Goal: Transaction & Acquisition: Purchase product/service

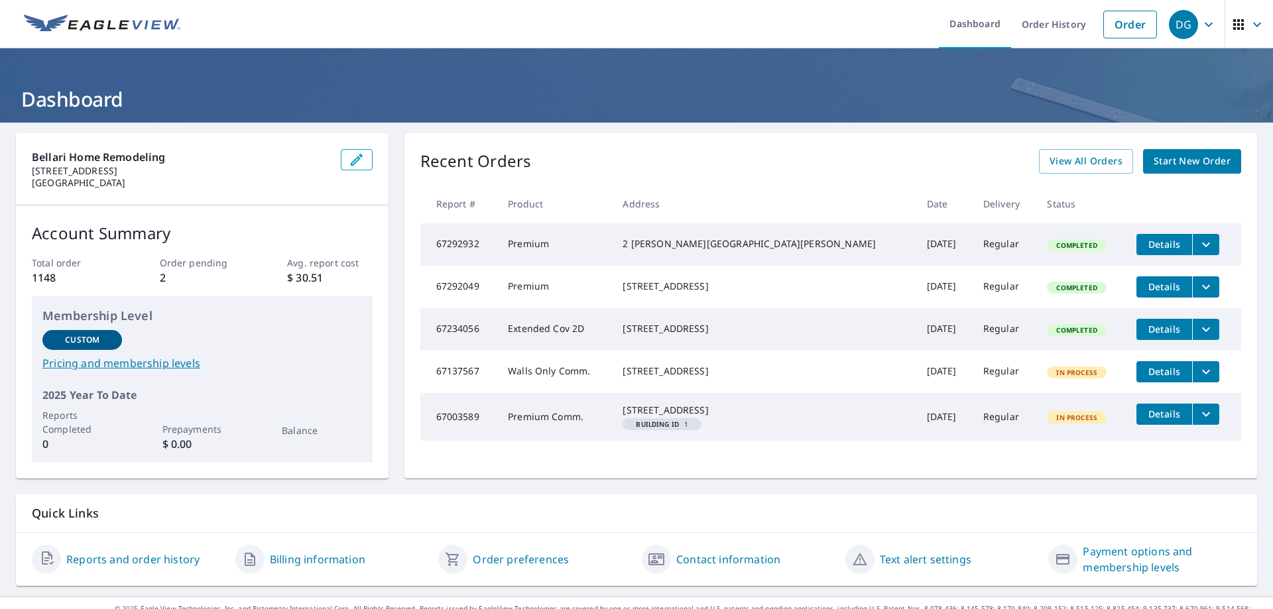
click at [1178, 163] on span "Start New Order" at bounding box center [1191, 161] width 77 height 17
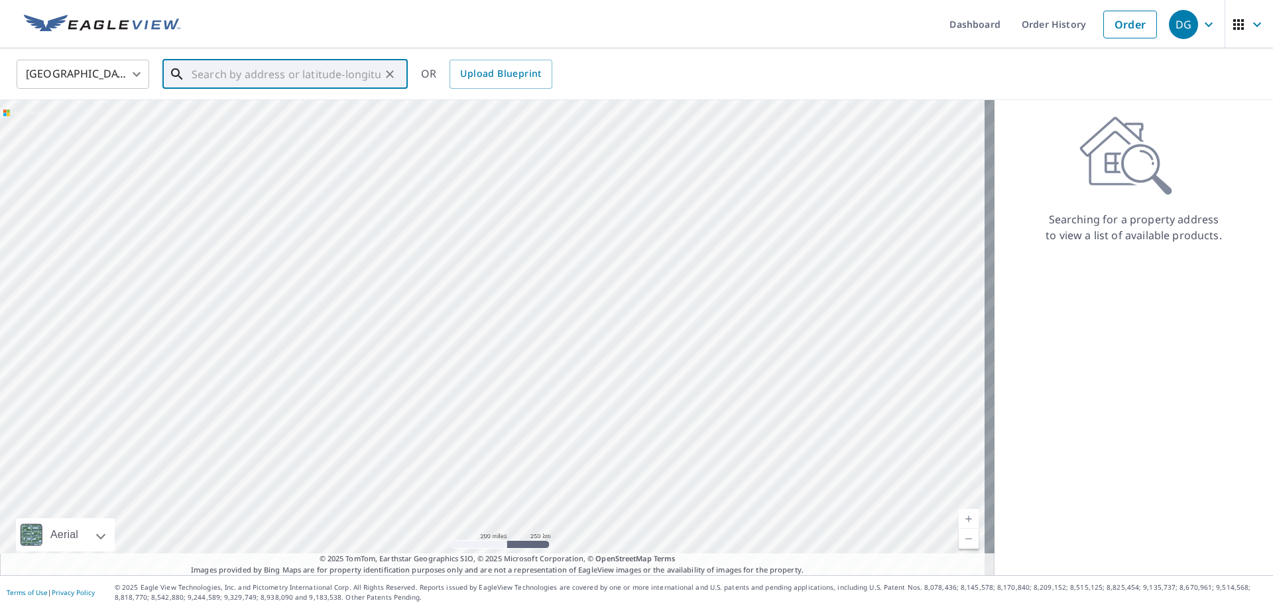
click at [214, 74] on input "text" at bounding box center [286, 74] width 189 height 37
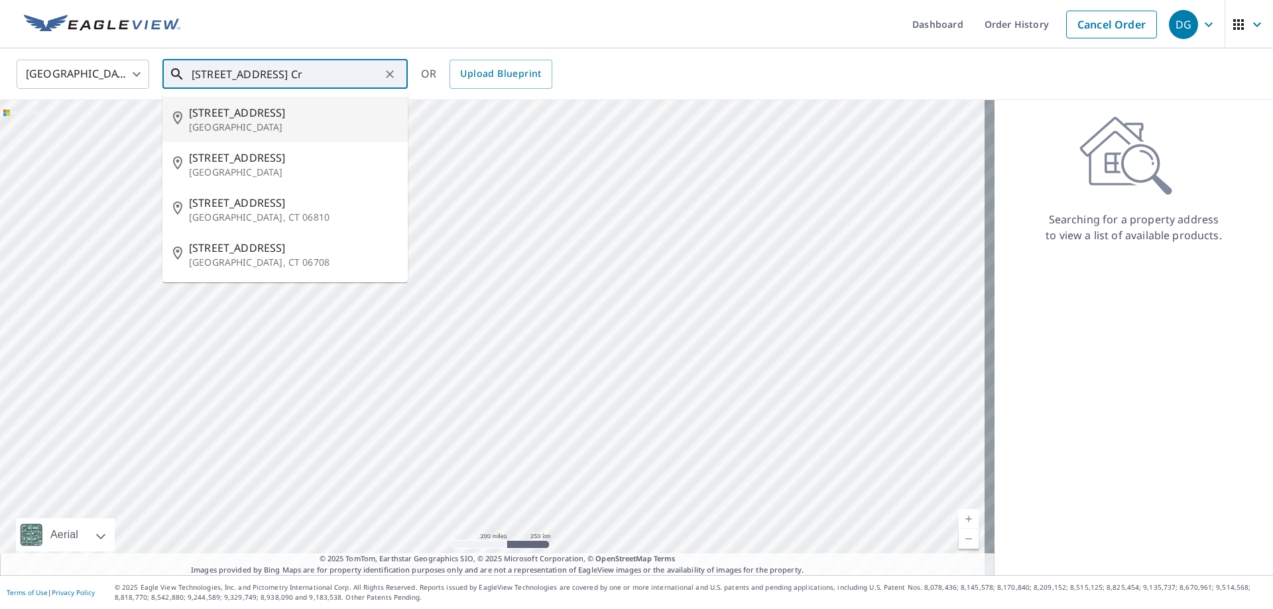
click at [209, 121] on p "[GEOGRAPHIC_DATA]" at bounding box center [293, 127] width 208 height 13
type input "[STREET_ADDRESS]"
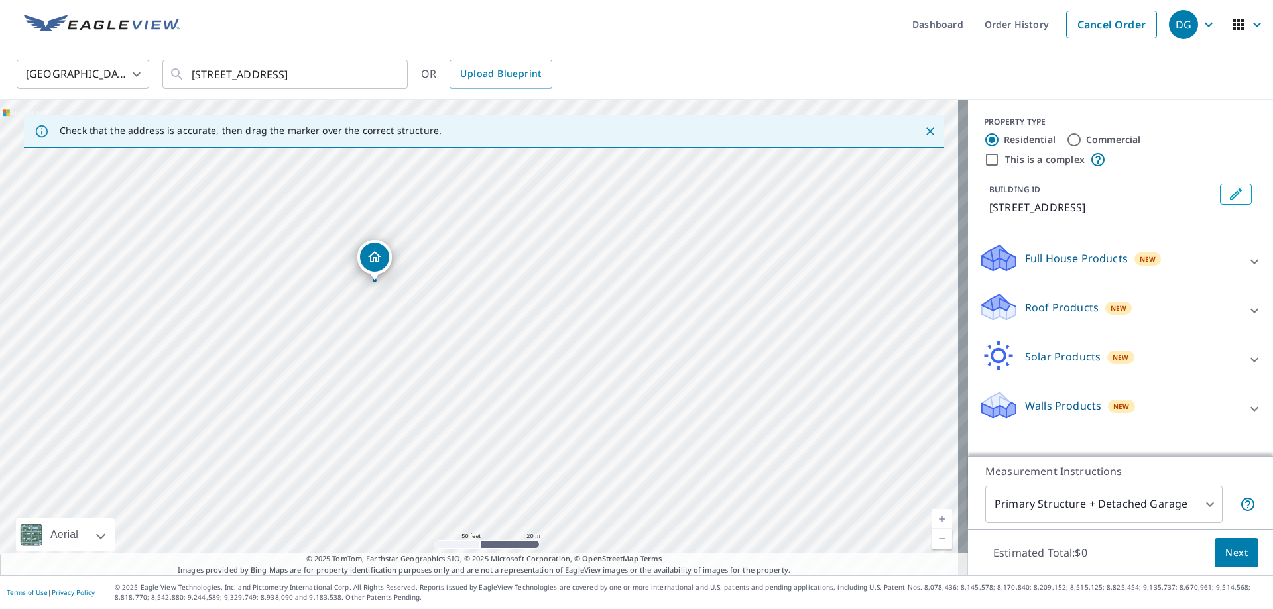
click at [403, 234] on div "[STREET_ADDRESS]" at bounding box center [484, 337] width 968 height 475
click at [506, 290] on div "[STREET_ADDRESS]" at bounding box center [484, 337] width 968 height 475
click at [501, 283] on div "[STREET_ADDRESS]" at bounding box center [484, 337] width 968 height 475
click at [1248, 312] on icon at bounding box center [1254, 311] width 16 height 16
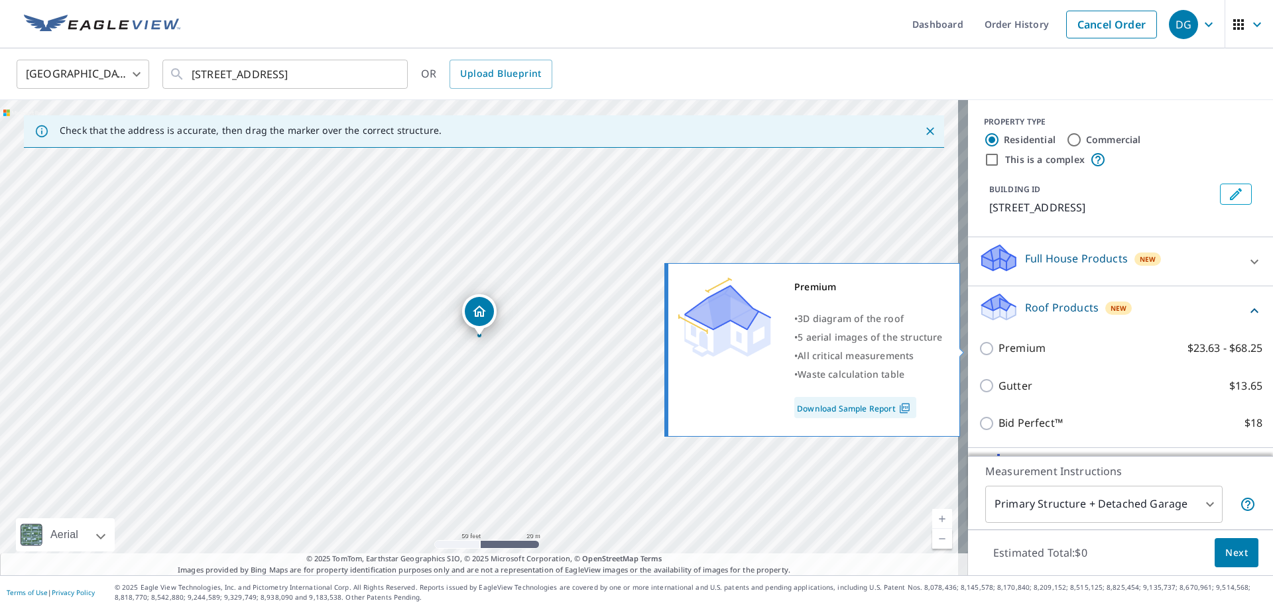
click at [980, 349] on input "Premium $23.63 - $68.25" at bounding box center [988, 349] width 20 height 16
checkbox input "true"
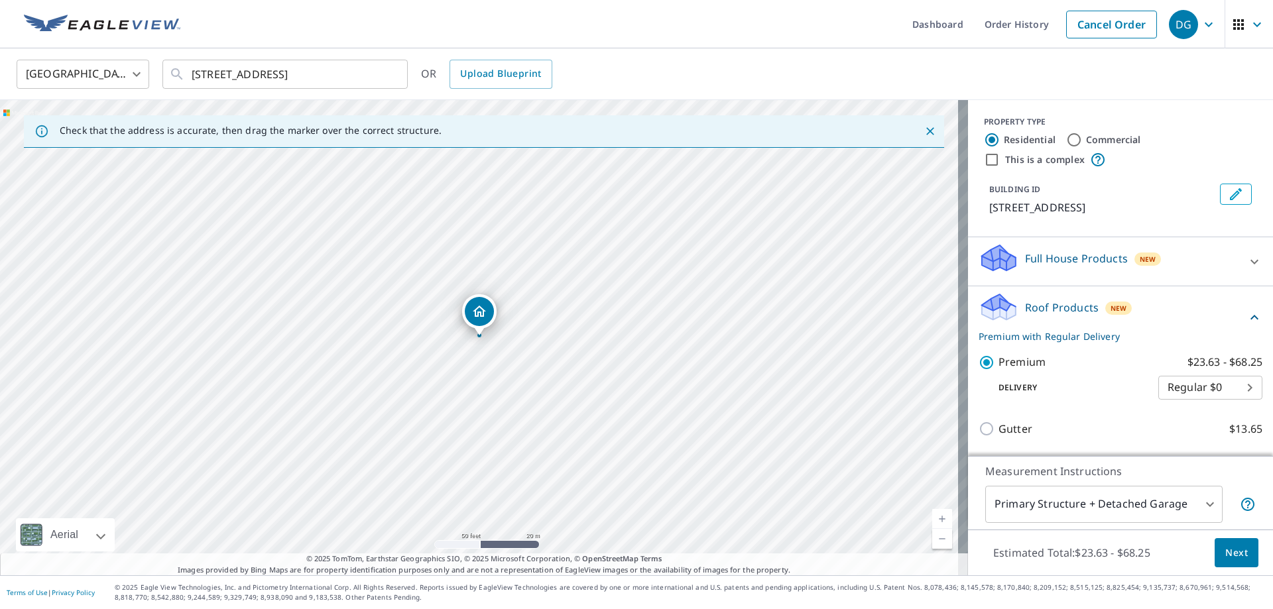
click at [1234, 554] on span "Next" at bounding box center [1236, 553] width 23 height 17
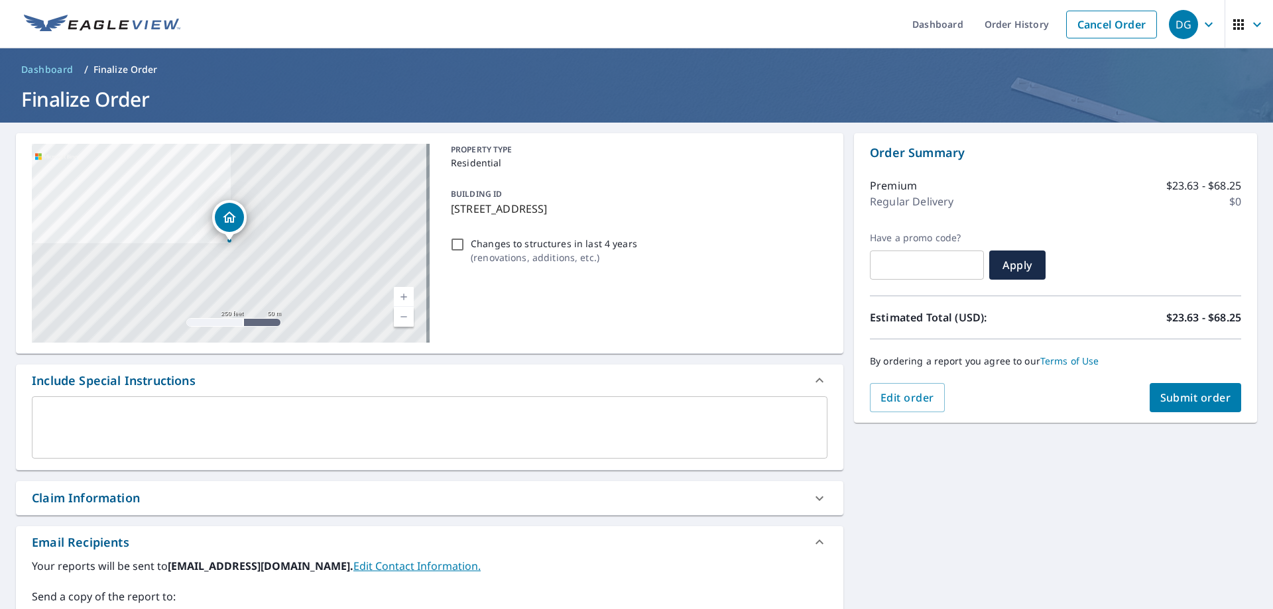
click at [56, 406] on div "x ​" at bounding box center [430, 427] width 796 height 62
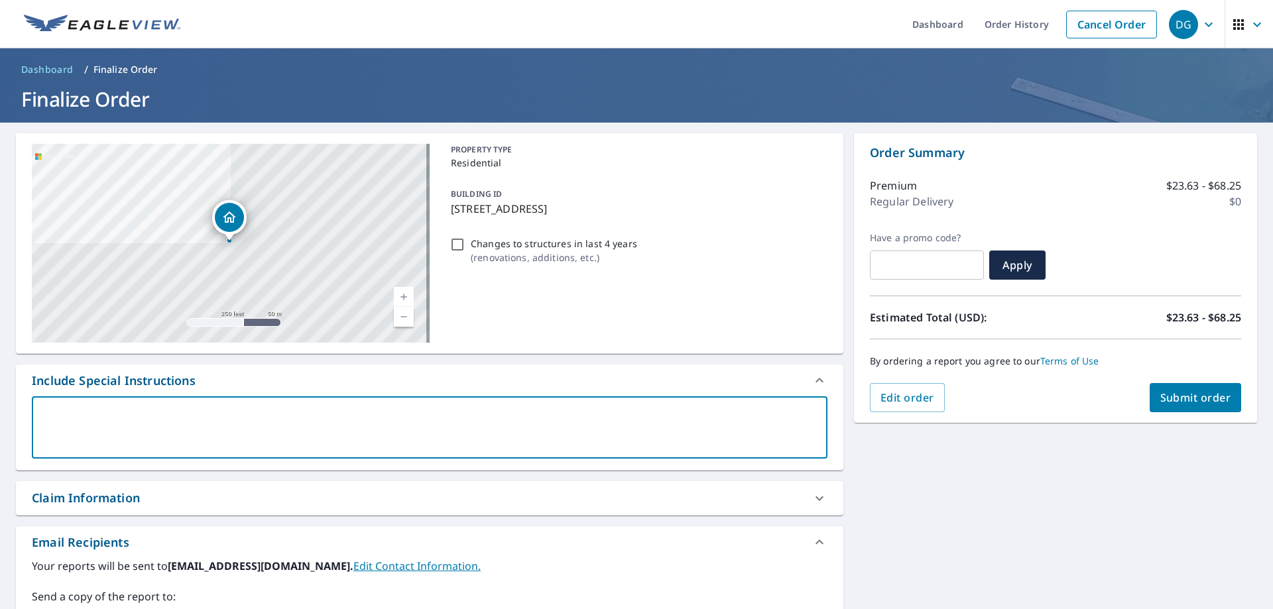
type textarea "I"
type textarea "x"
checkbox input "true"
type textarea "In"
type textarea "x"
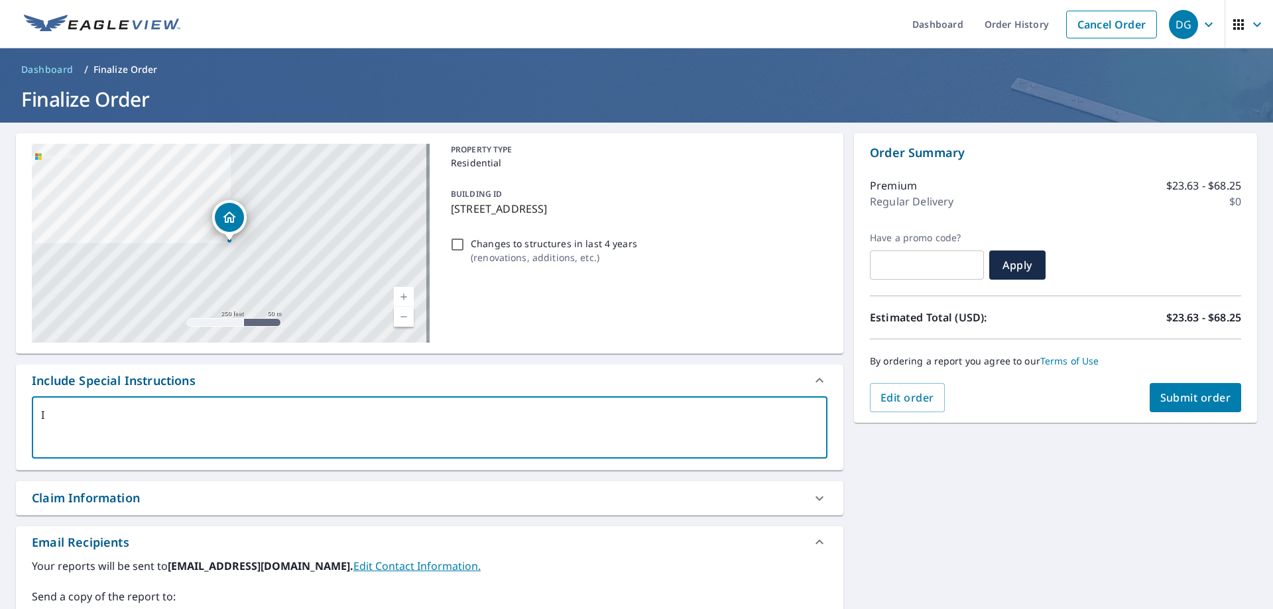
checkbox input "true"
type textarea "Inc"
type textarea "x"
checkbox input "true"
type textarea "Incl"
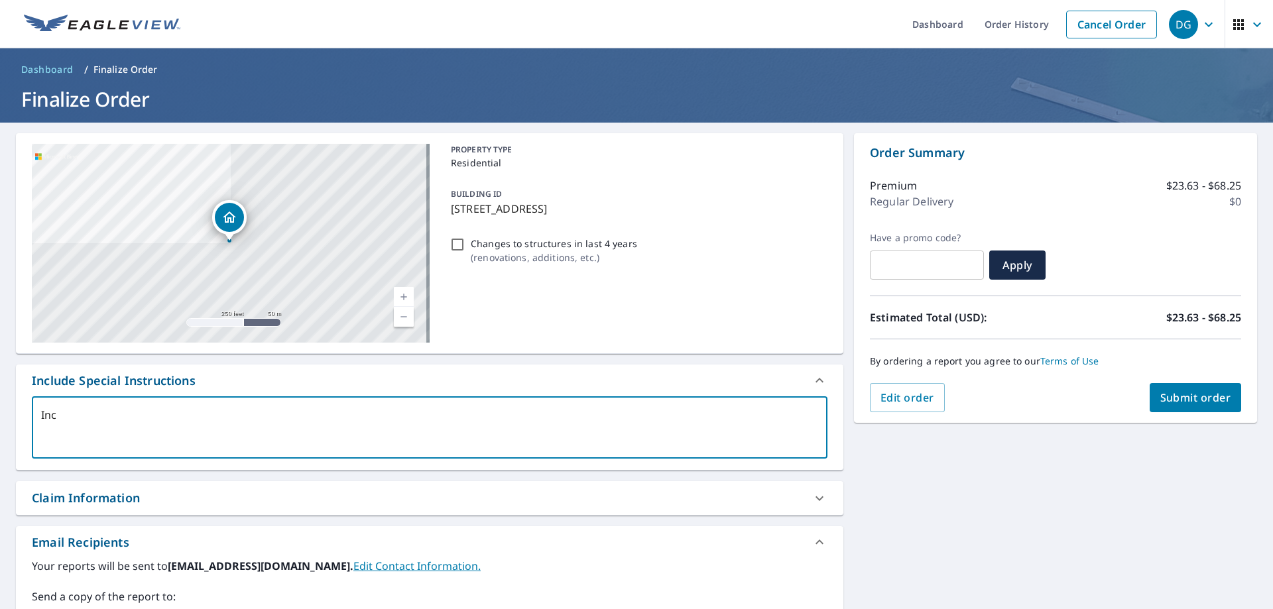
type textarea "x"
checkbox input "true"
type textarea "Inclu"
type textarea "x"
checkbox input "true"
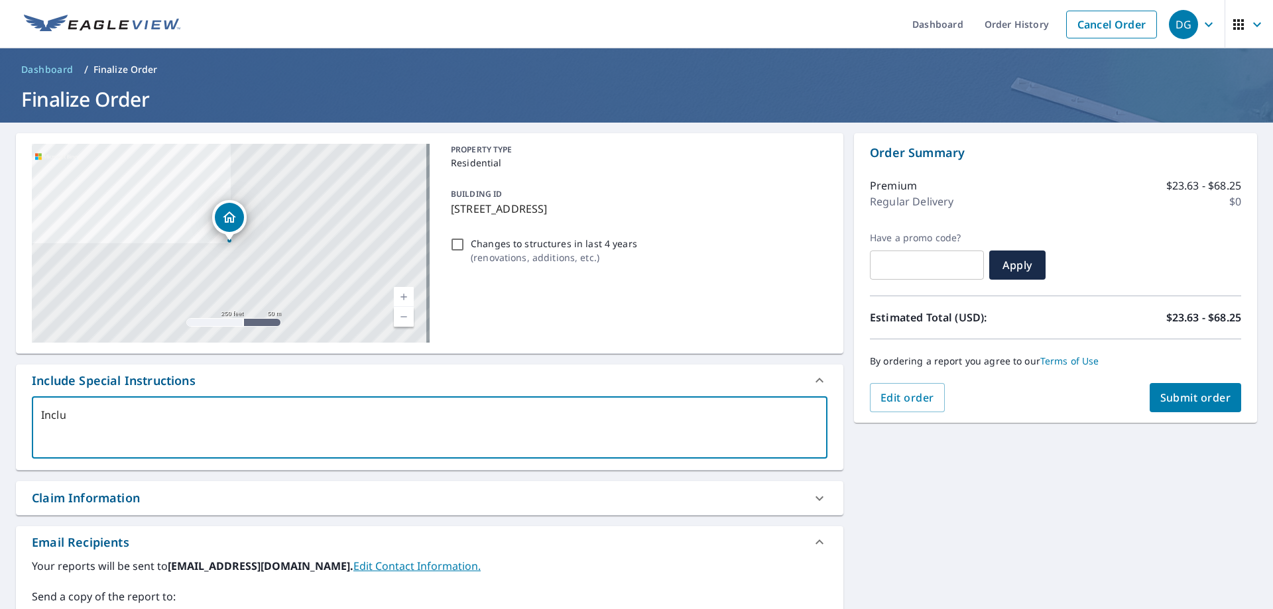
type textarea "Includ"
type textarea "x"
checkbox input "true"
type textarea "Include"
type textarea "x"
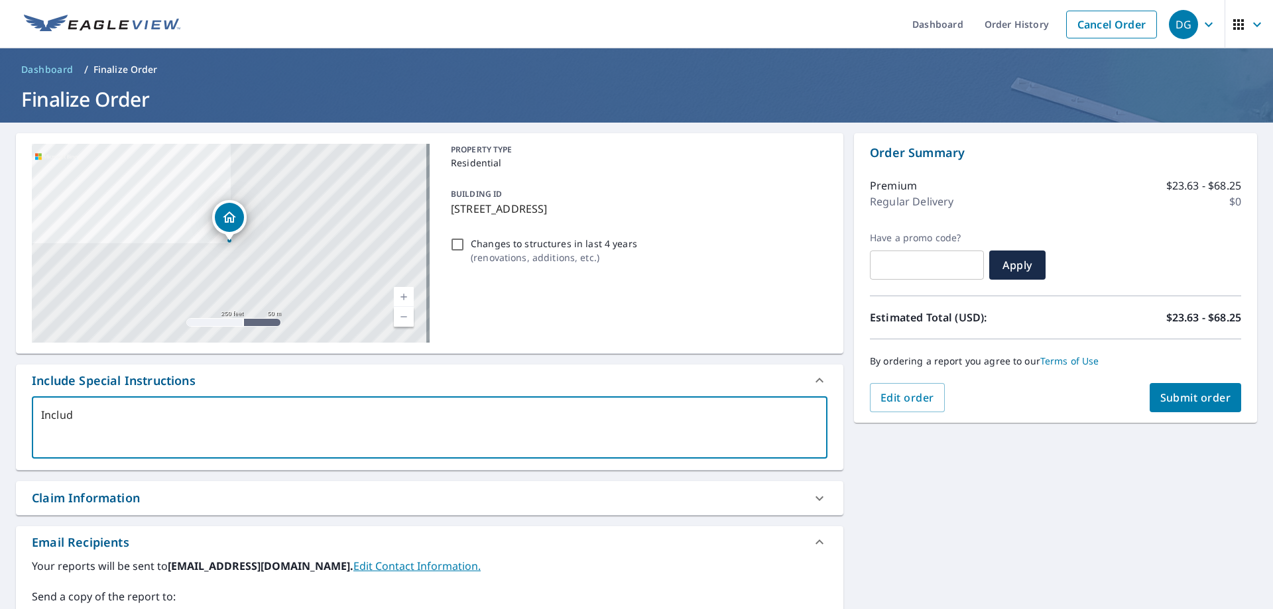
checkbox input "true"
type textarea "Include"
type textarea "x"
checkbox input "true"
type textarea "Include d"
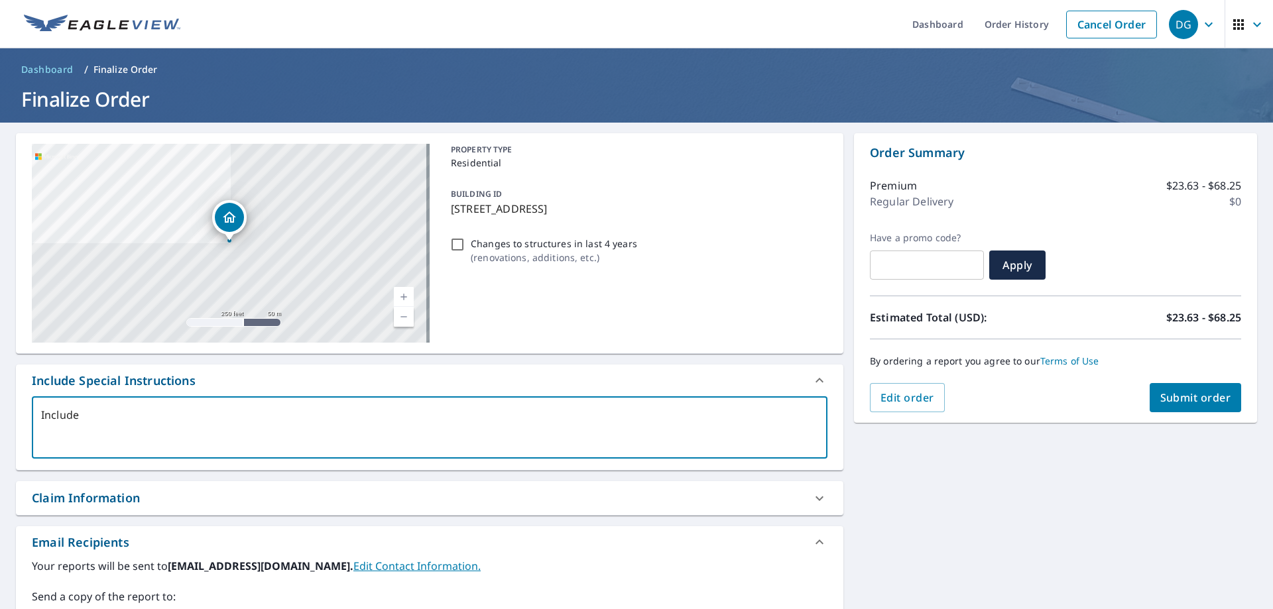
type textarea "x"
checkbox input "true"
type textarea "Include de"
type textarea "x"
checkbox input "true"
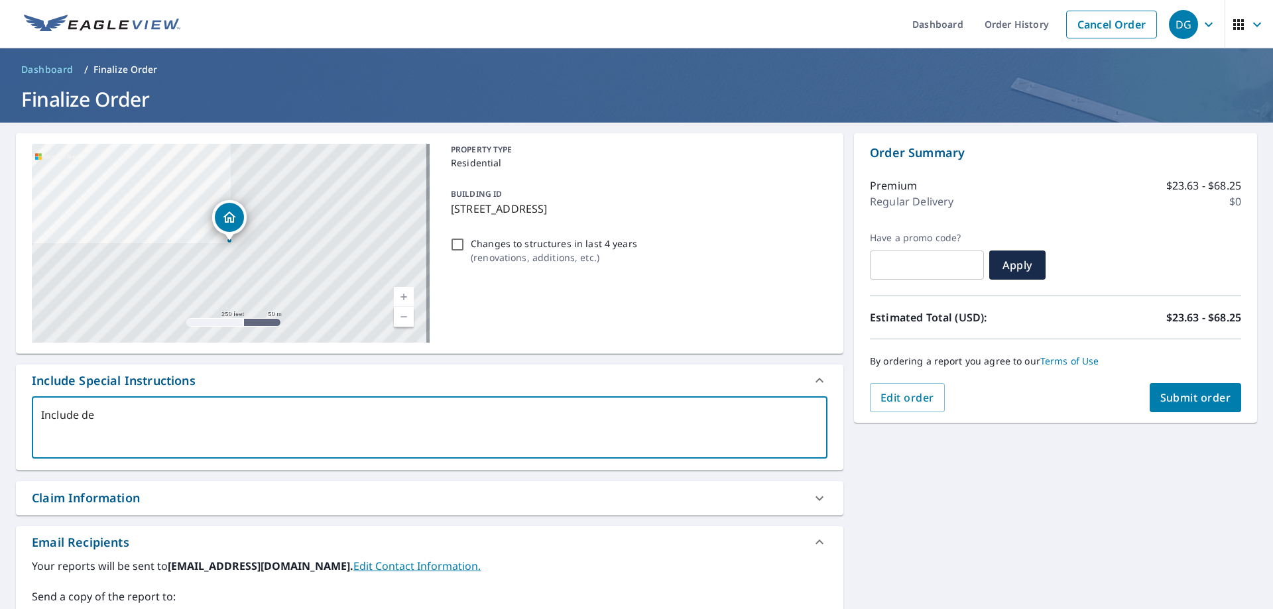
type textarea "Include det"
type textarea "x"
checkbox input "true"
type textarea "Include deta"
type textarea "x"
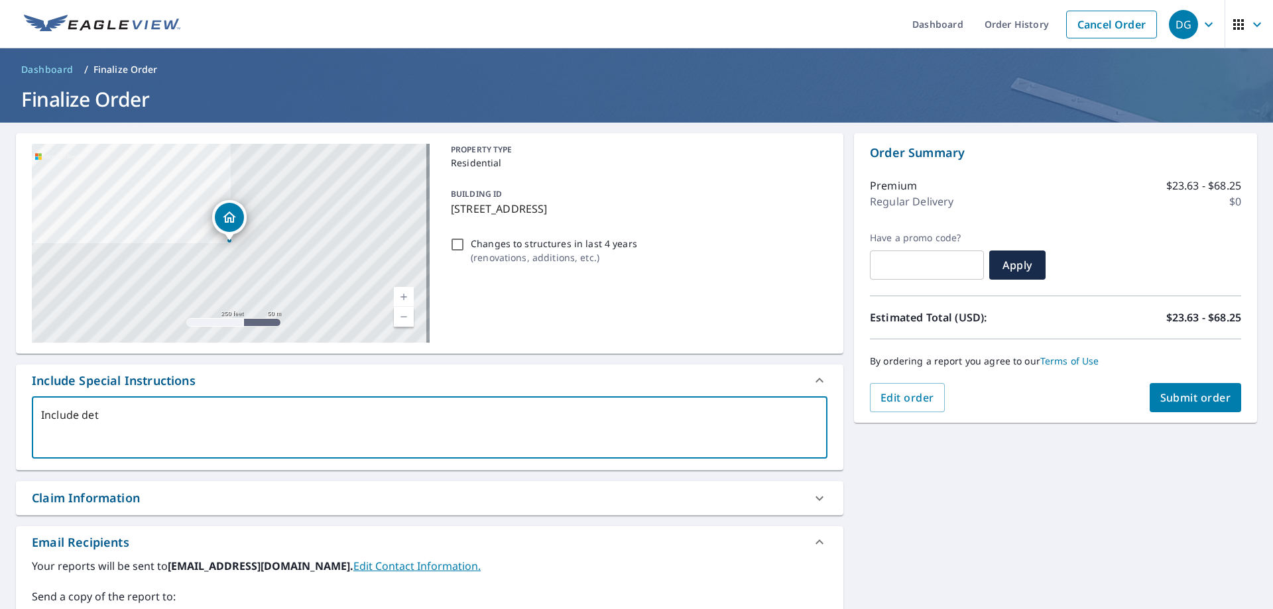
checkbox input "true"
type textarea "Include detac"
type textarea "x"
checkbox input "true"
type textarea "Include detach"
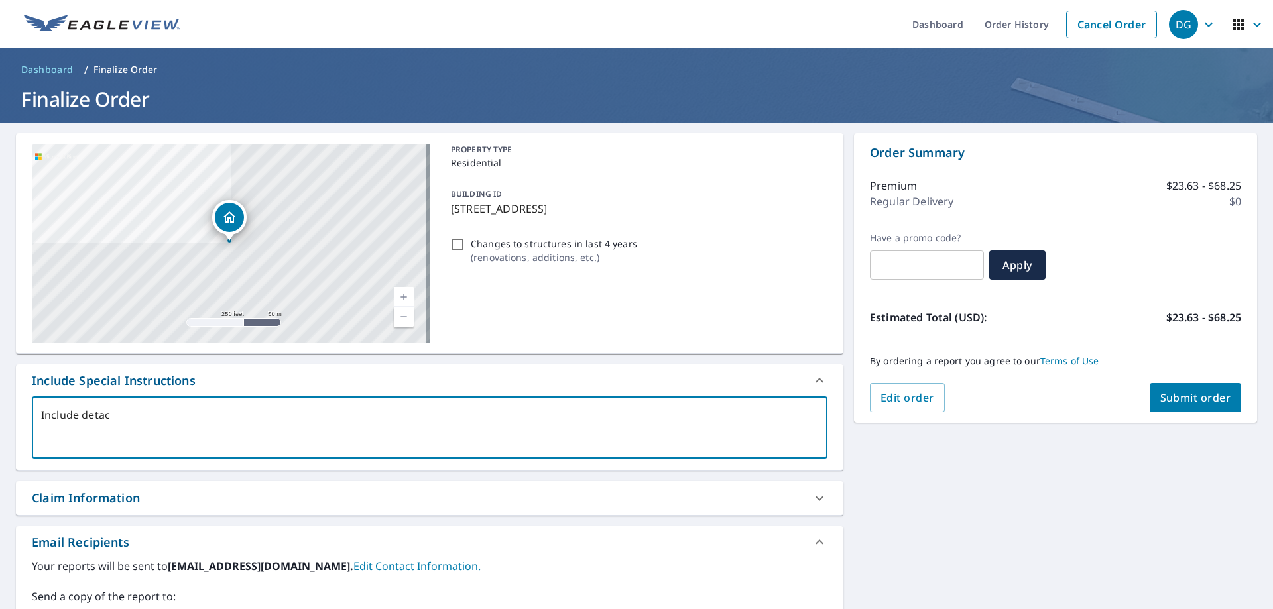
type textarea "x"
checkbox input "true"
type textarea "Include detache"
type textarea "x"
checkbox input "true"
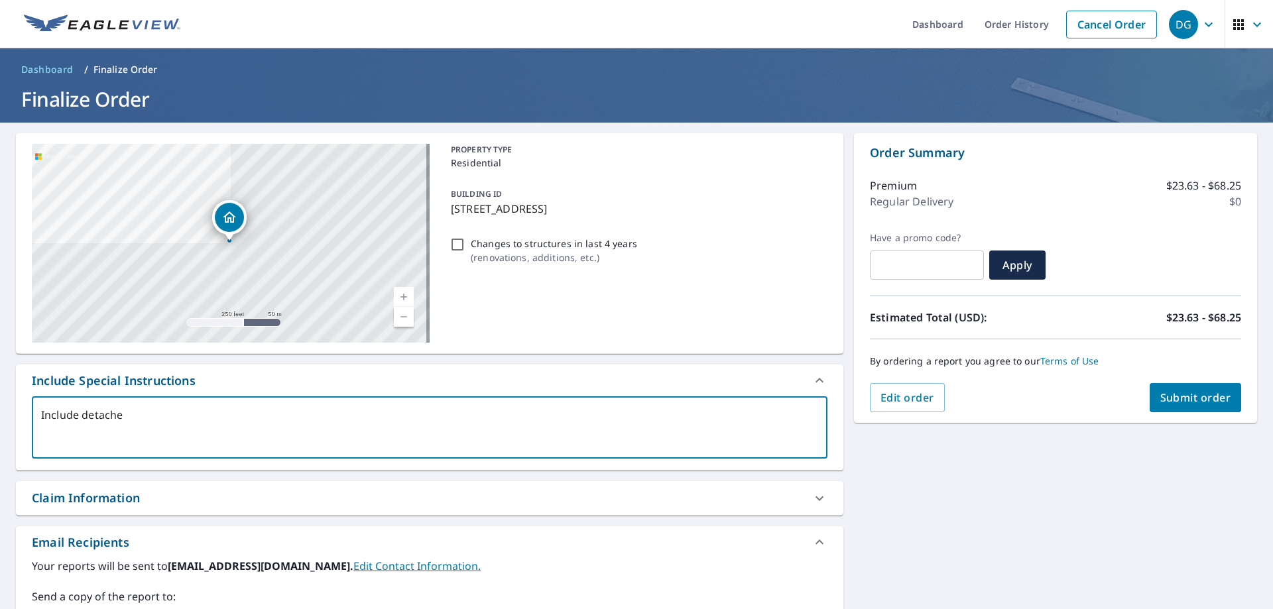
type textarea "Include detached"
type textarea "x"
checkbox input "true"
type textarea "Include detached"
type textarea "x"
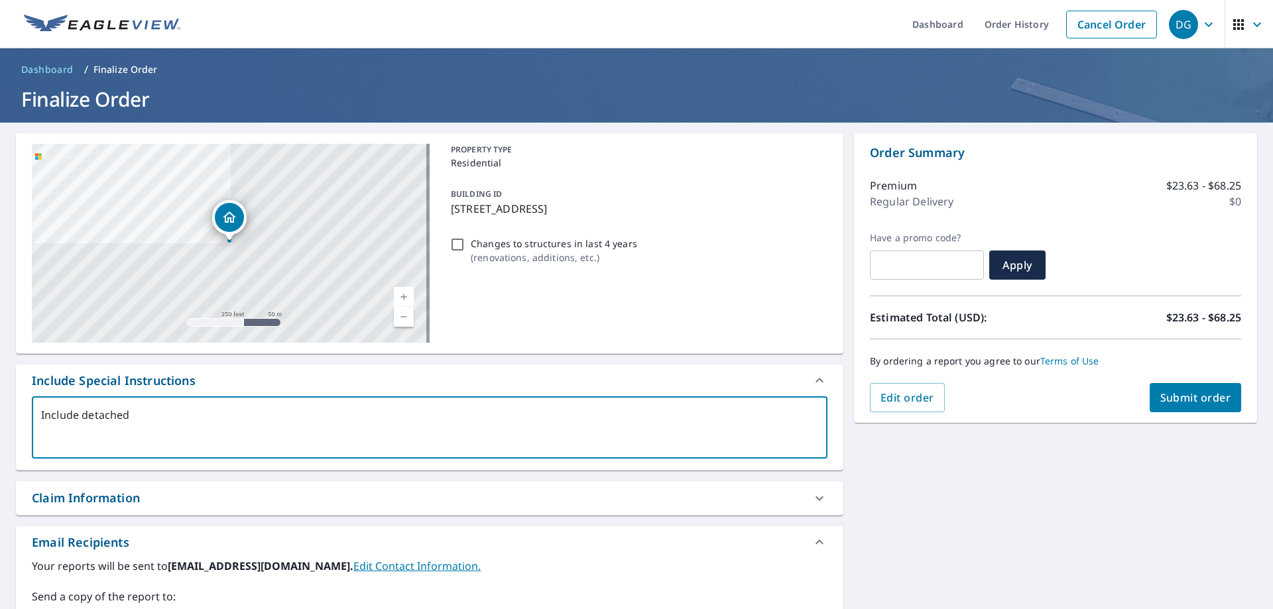
checkbox input "true"
type textarea "Include detached g"
type textarea "x"
checkbox input "true"
type textarea "Include detached ga"
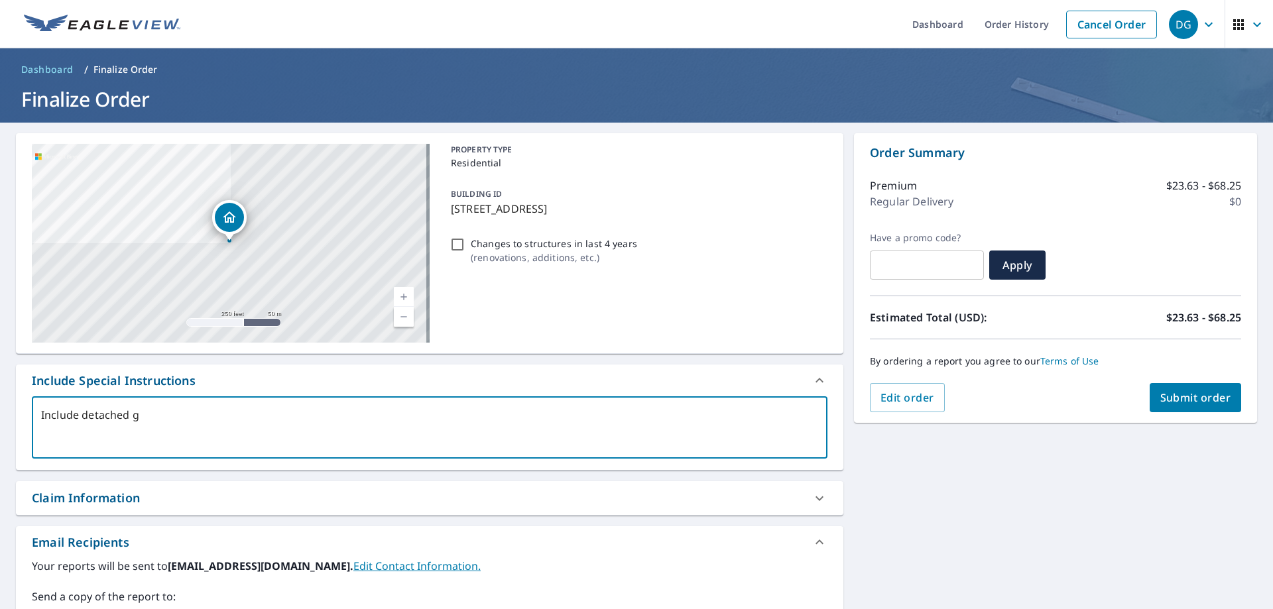
type textarea "x"
checkbox input "true"
type textarea "Include detached gar"
type textarea "x"
checkbox input "true"
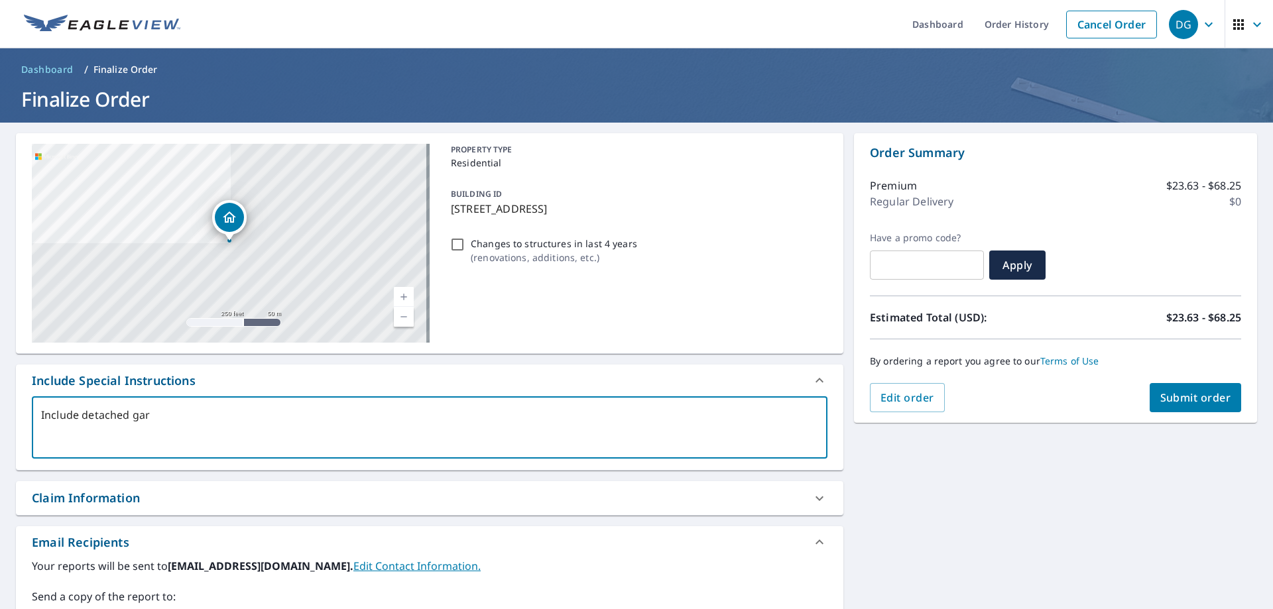
type textarea "Include detached gara"
type textarea "x"
checkbox input "true"
type textarea "Include detached garag"
type textarea "x"
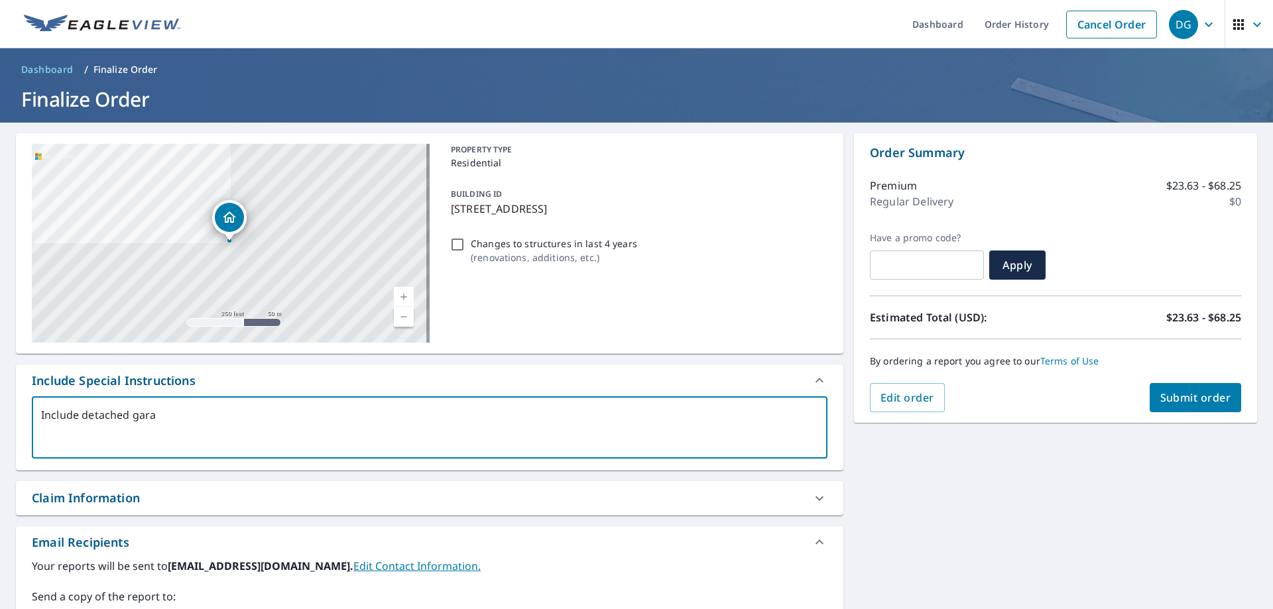
checkbox input "true"
type textarea "Include detached garage"
type textarea "x"
checkbox input "true"
type textarea "Include detached garage."
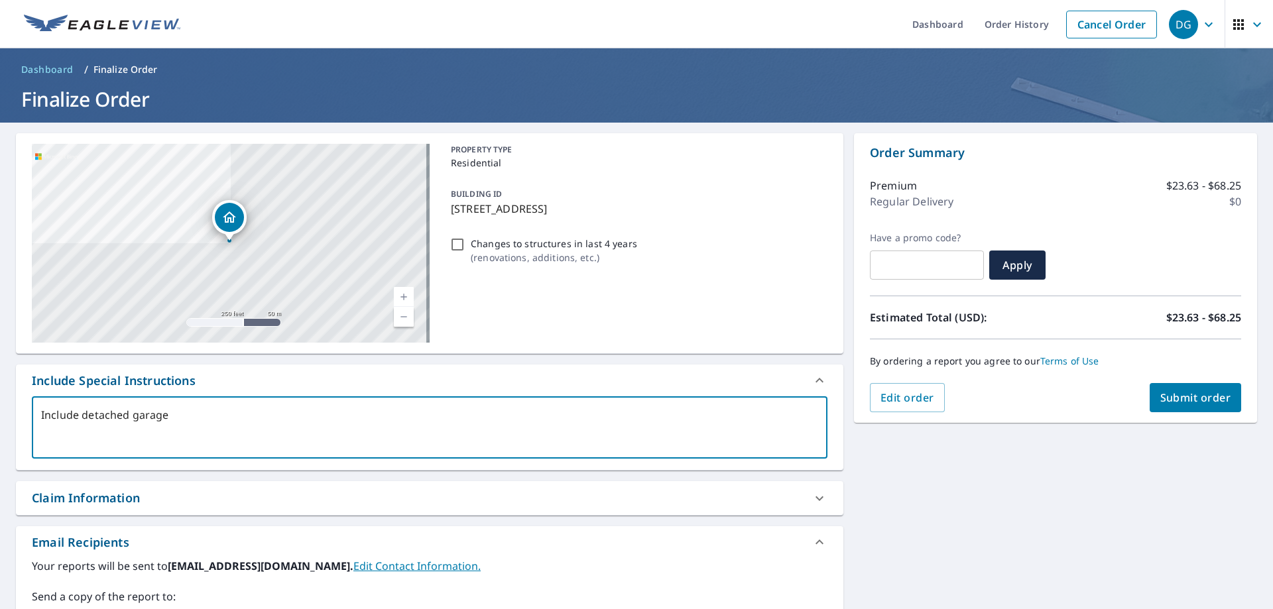
type textarea "x"
checkbox input "true"
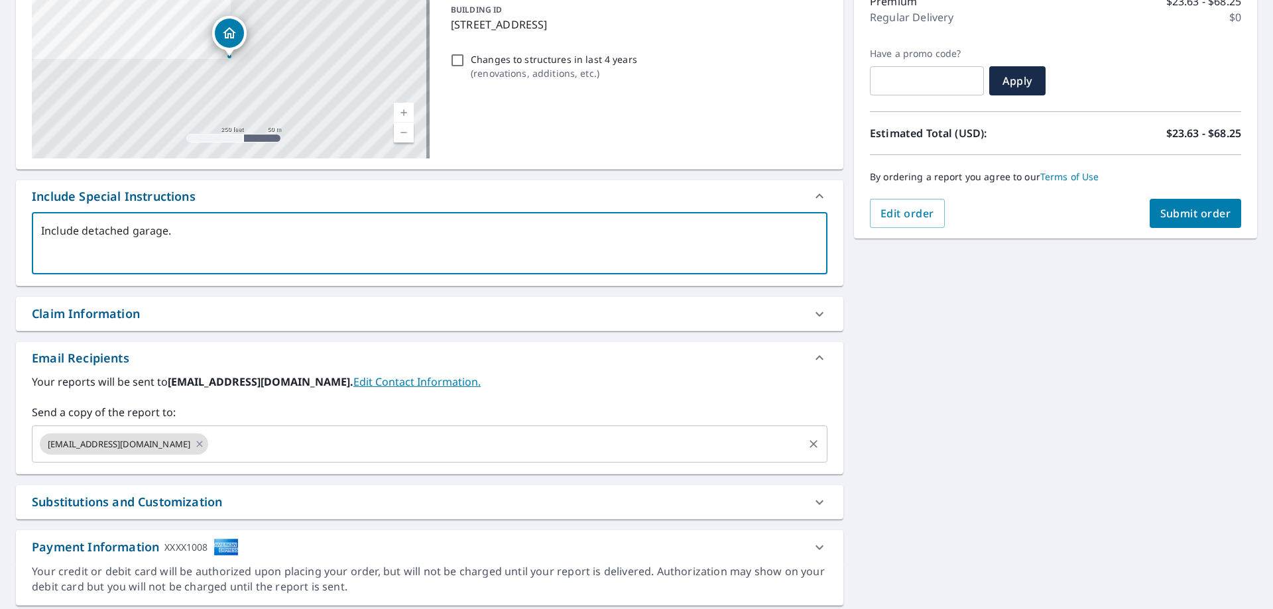
scroll to position [225, 0]
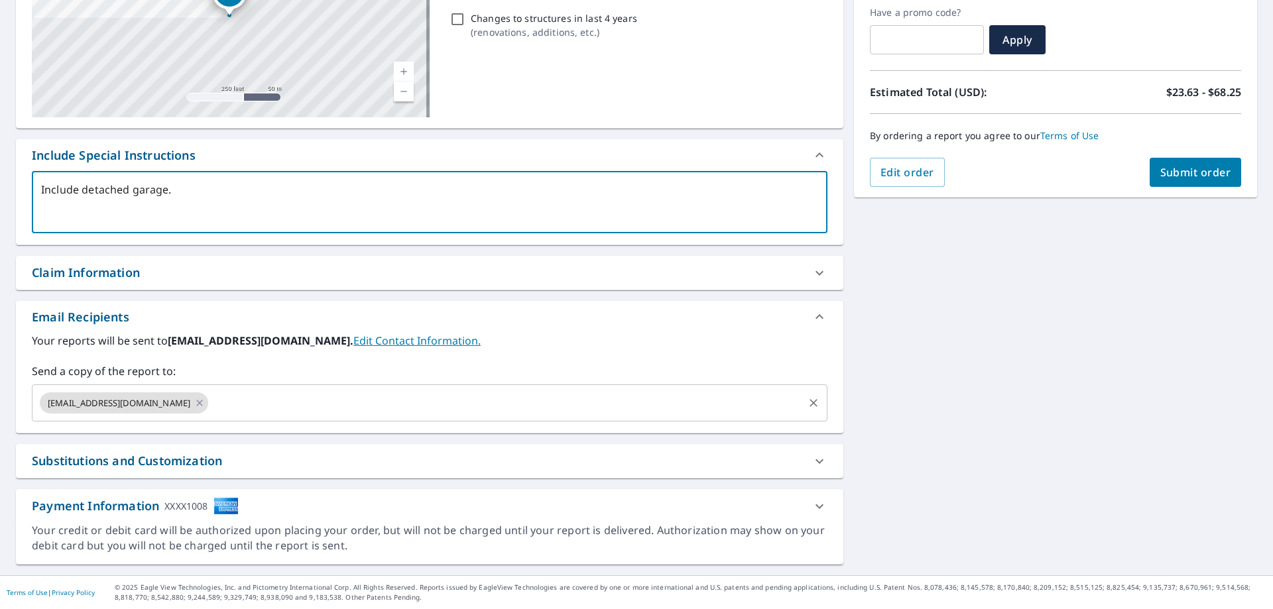
type textarea "Include detached garage."
type textarea "x"
click at [210, 402] on input "text" at bounding box center [505, 402] width 591 height 25
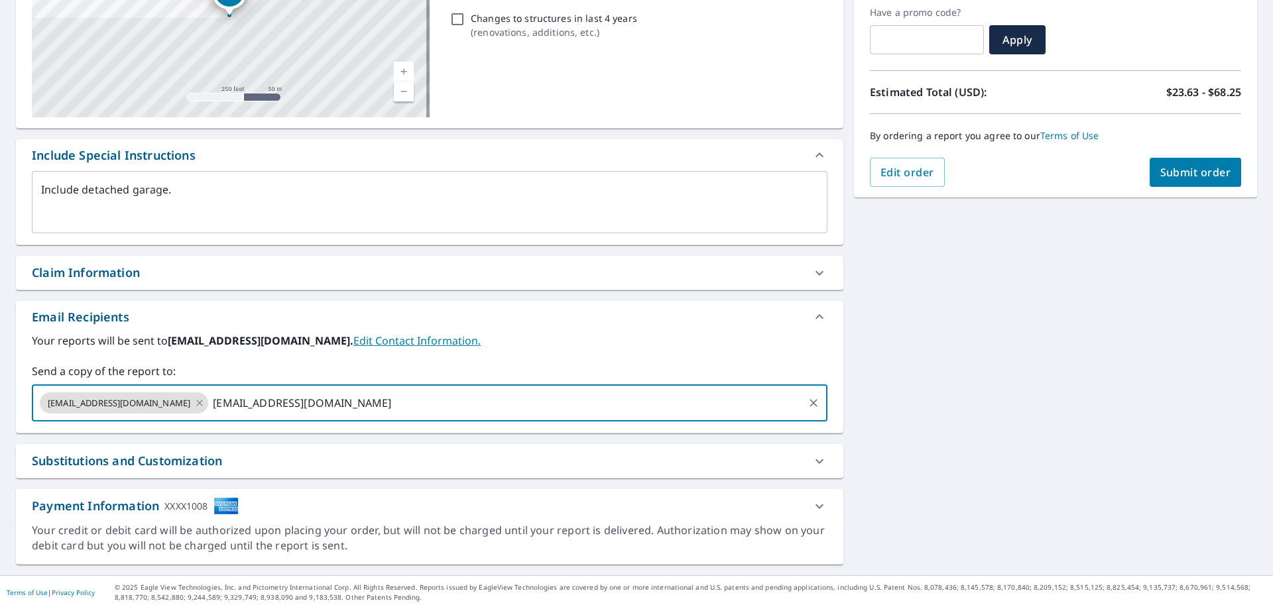
type input "[EMAIL_ADDRESS][DOMAIN_NAME]"
type textarea "x"
checkbox input "true"
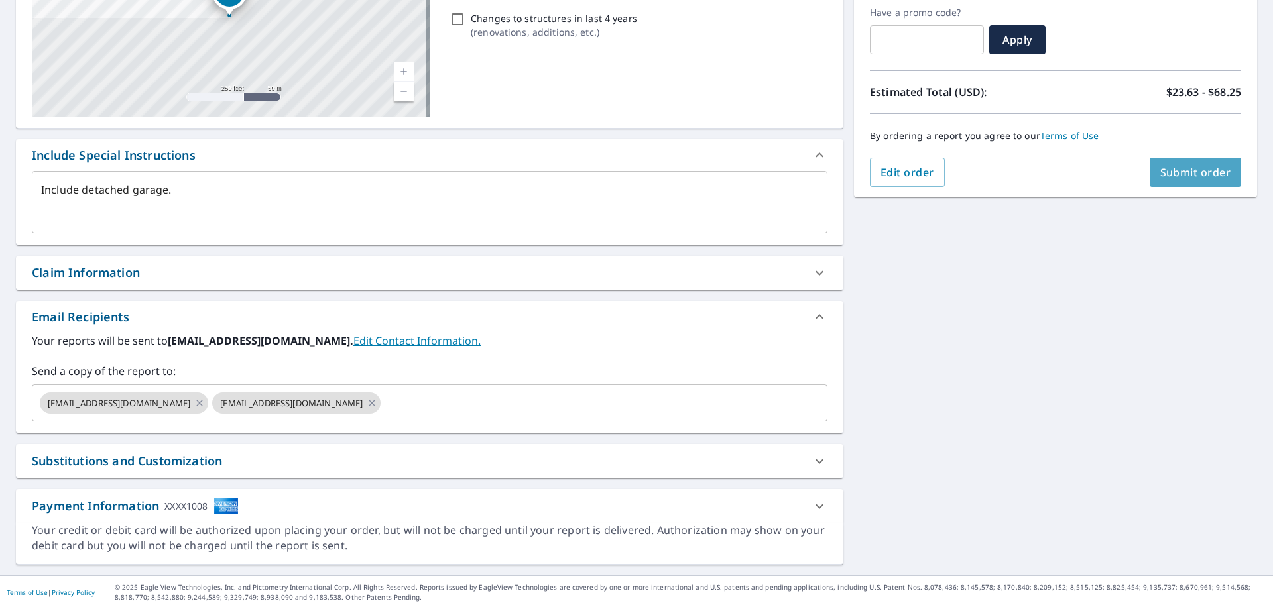
click at [1160, 173] on span "Submit order" at bounding box center [1195, 172] width 71 height 15
type textarea "x"
checkbox input "true"
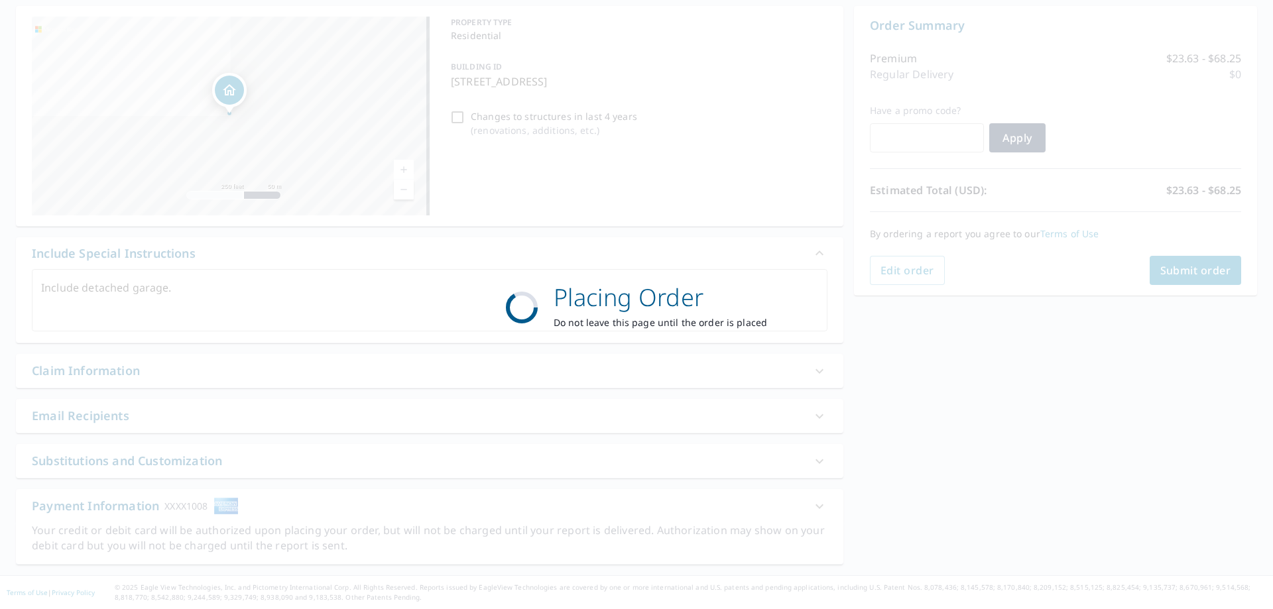
scroll to position [127, 0]
